Goal: Navigation & Orientation: Find specific page/section

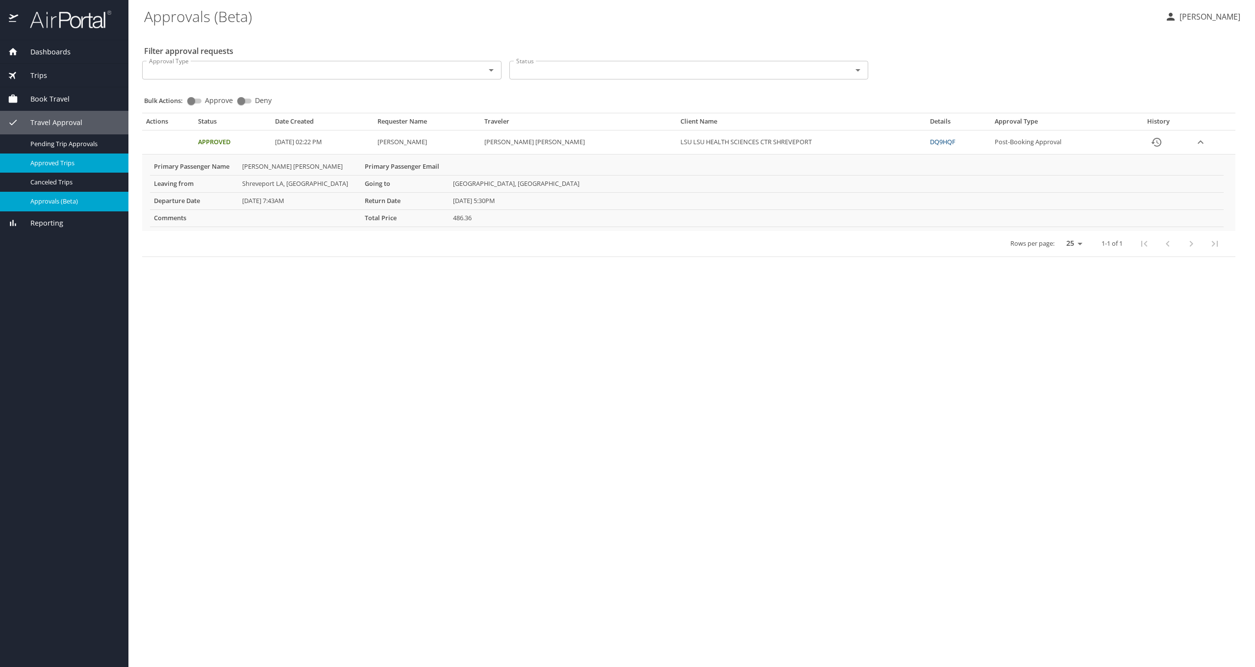
click at [52, 160] on span "Approved Trips" at bounding box center [73, 162] width 86 height 9
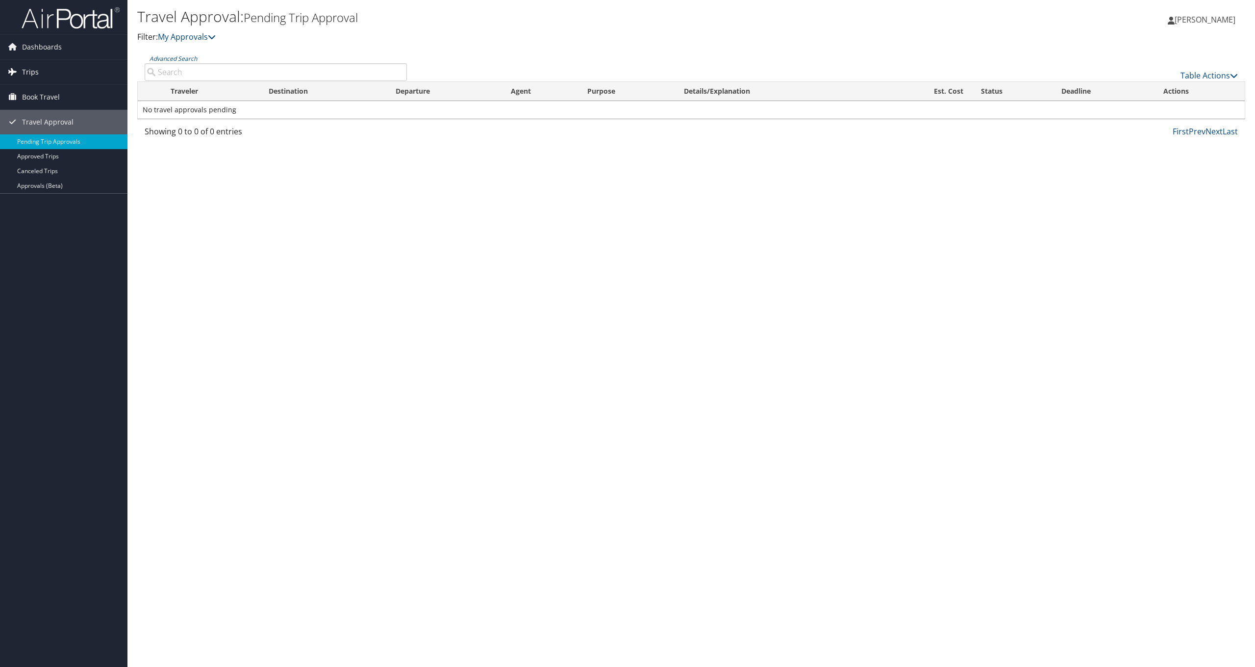
click at [37, 73] on span "Trips" at bounding box center [30, 72] width 17 height 25
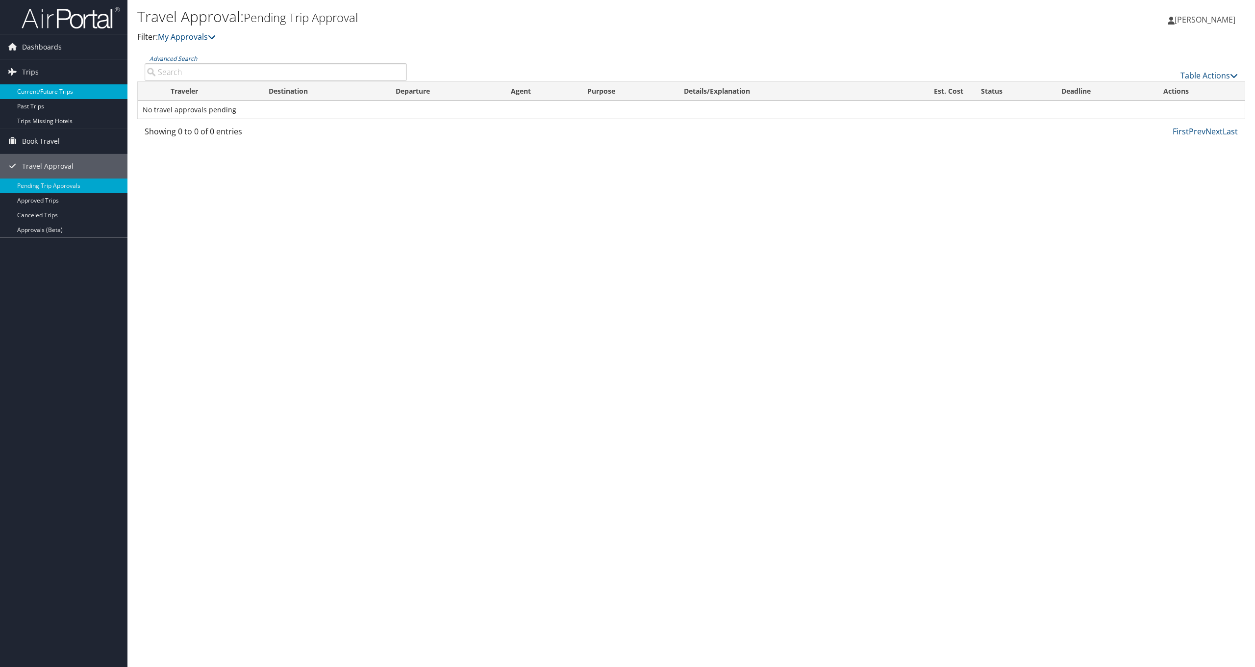
click at [40, 91] on link "Current/Future Trips" at bounding box center [63, 91] width 127 height 15
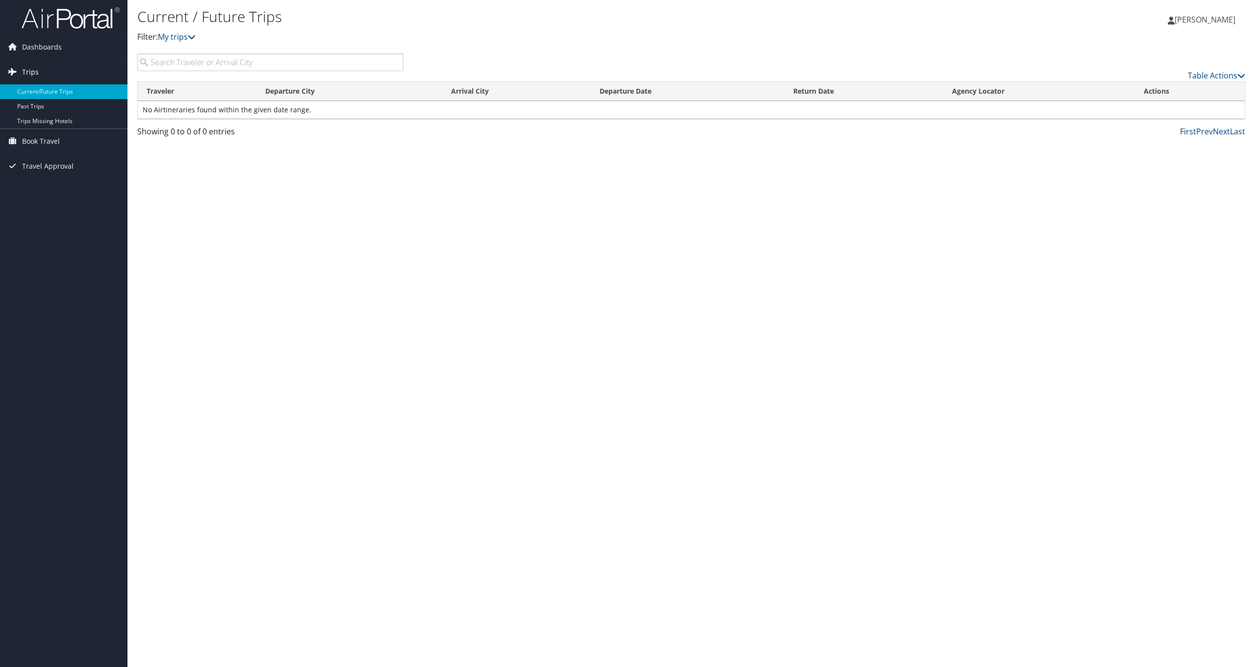
click at [24, 73] on span "Trips" at bounding box center [30, 72] width 17 height 25
click at [18, 70] on icon at bounding box center [12, 71] width 15 height 15
click at [40, 164] on span "Travel Approval" at bounding box center [47, 166] width 51 height 25
click at [36, 198] on link "Approved Trips" at bounding box center [63, 200] width 127 height 15
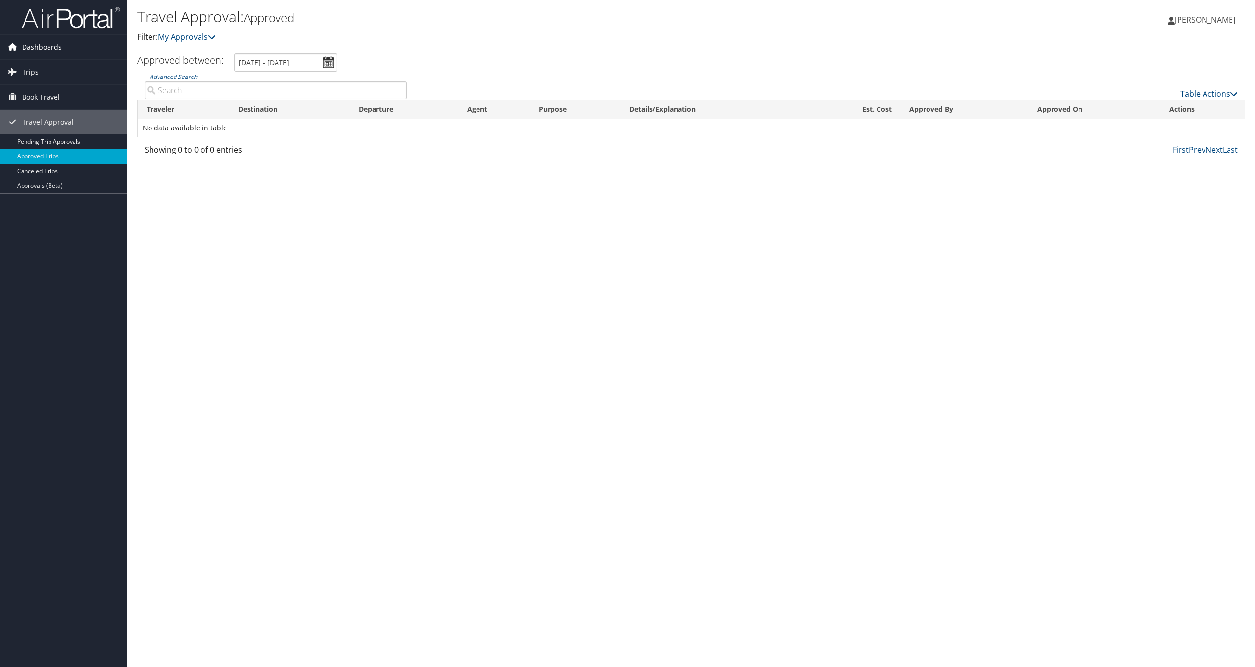
click at [53, 49] on span "Dashboards" at bounding box center [42, 47] width 40 height 25
click at [30, 86] on span "Trips" at bounding box center [30, 86] width 17 height 25
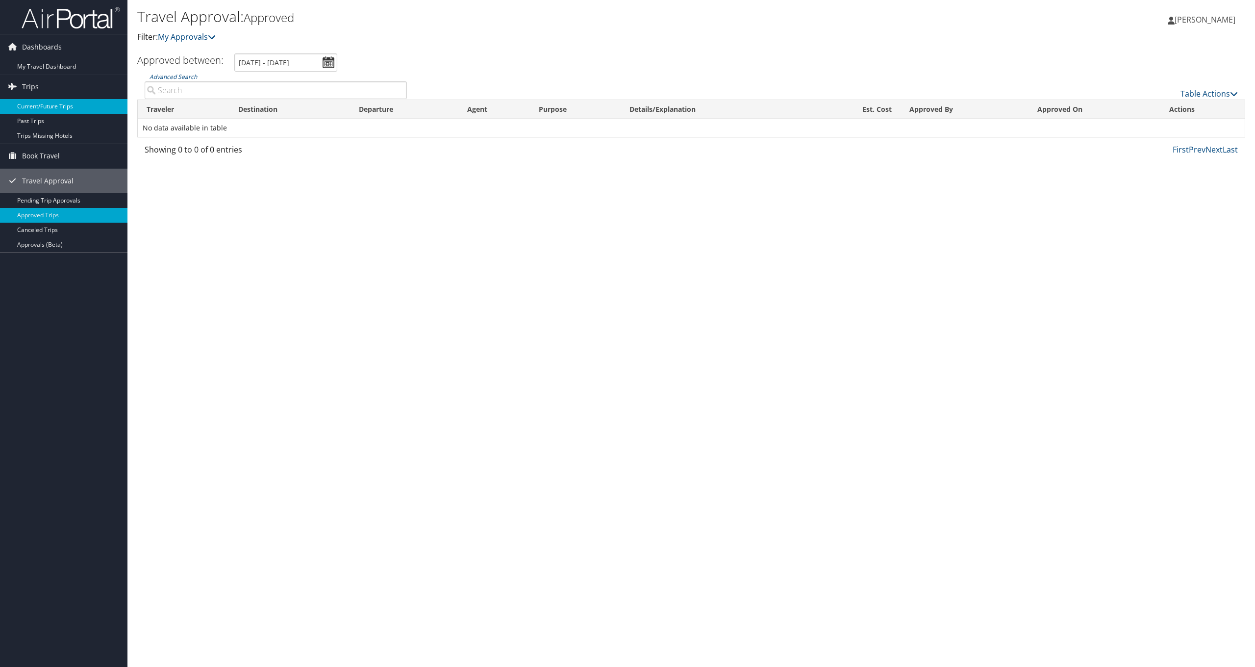
click at [25, 109] on link "Current/Future Trips" at bounding box center [63, 106] width 127 height 15
